Goal: Information Seeking & Learning: Learn about a topic

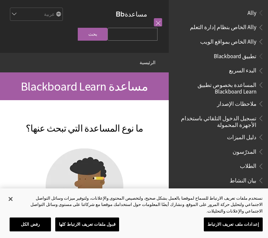
scroll to position [356, 0]
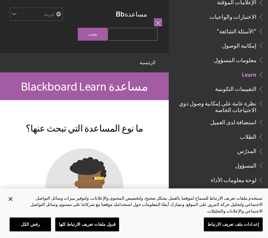
click at [242, 11] on span "الاختبارات والواجبات" at bounding box center [232, 15] width 47 height 9
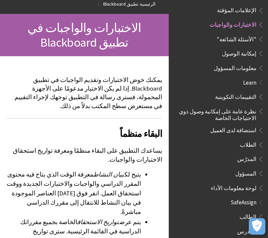
scroll to position [59, 0]
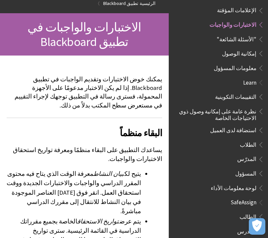
click at [259, 5] on span "Book outline for Blackboard App Help" at bounding box center [259, 9] width 7 height 8
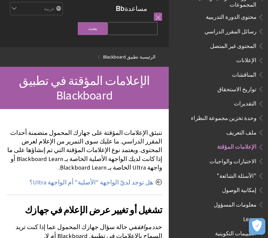
scroll to position [210, 0]
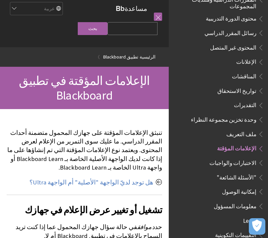
click at [250, 100] on span "التقديرات" at bounding box center [245, 104] width 22 height 9
click at [250, 114] on span "وحدة تخزين مجموعة النظراء" at bounding box center [223, 118] width 65 height 9
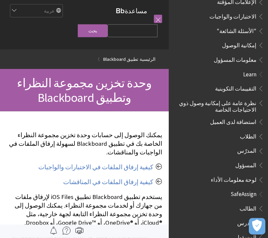
scroll to position [7, 0]
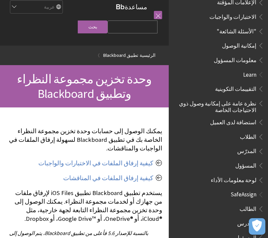
click at [260, 229] on icon "فتح التفضيلات" at bounding box center [257, 226] width 10 height 12
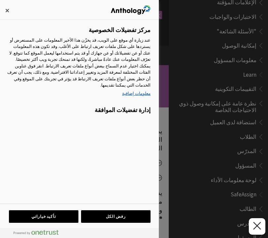
click at [260, 223] on polygon "إغلاق التفضيلات" at bounding box center [257, 226] width 8 height 8
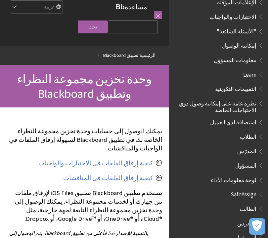
click at [257, 227] on icon "فتح التفضيلات" at bounding box center [257, 226] width 10 height 12
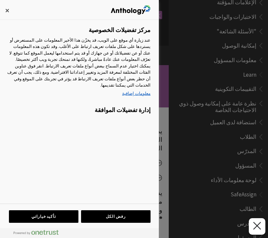
click at [128, 211] on button "رفض الكل" at bounding box center [115, 216] width 69 height 13
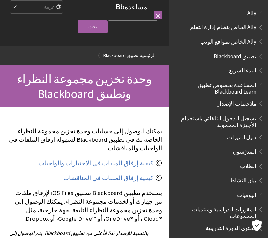
scroll to position [0, 0]
click at [253, 11] on span "Ally" at bounding box center [251, 11] width 9 height 9
click at [253, 13] on span "Ally" at bounding box center [252, 11] width 10 height 9
click at [158, 14] on link at bounding box center [158, 15] width 8 height 8
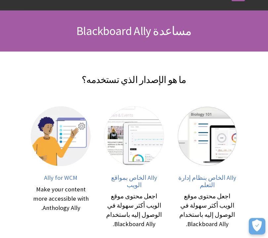
scroll to position [75, 0]
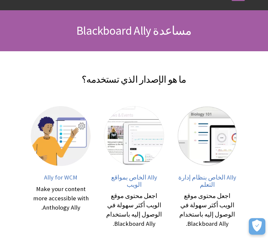
click at [215, 124] on img at bounding box center [207, 136] width 60 height 60
click at [200, 197] on div "اجعل محتوى موقع الويب أكثر سهولة في الوصول إليه باستخدام Blackboard Ally." at bounding box center [207, 209] width 60 height 37
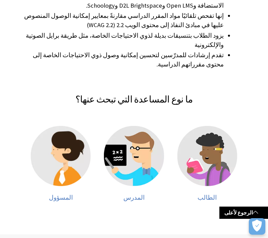
scroll to position [183, 0]
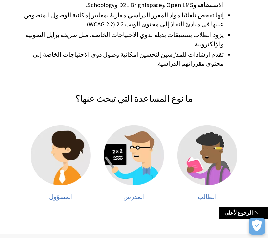
click at [211, 134] on img at bounding box center [207, 155] width 60 height 60
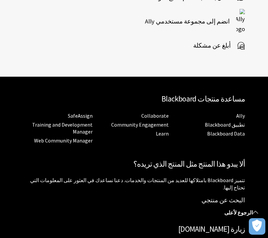
scroll to position [464, 0]
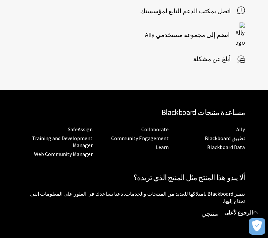
click at [232, 210] on link "البحث عن منتجي" at bounding box center [222, 214] width 43 height 8
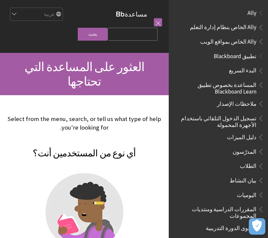
click at [220, 211] on span "المقررات الدراسية ومنتديات المجموعات" at bounding box center [220, 212] width 88 height 16
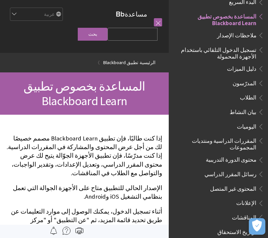
scroll to position [67, 0]
